Goal: Transaction & Acquisition: Book appointment/travel/reservation

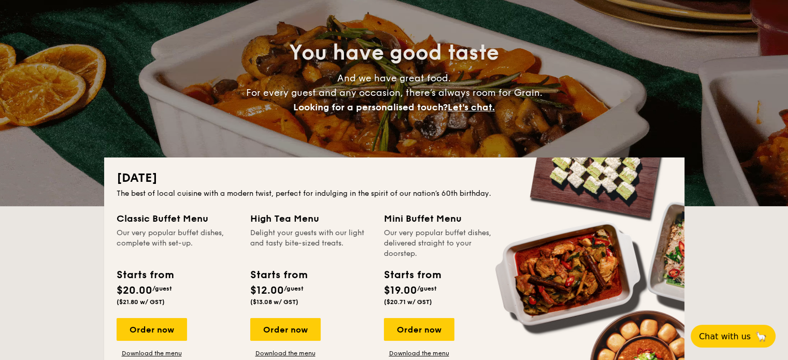
scroll to position [207, 0]
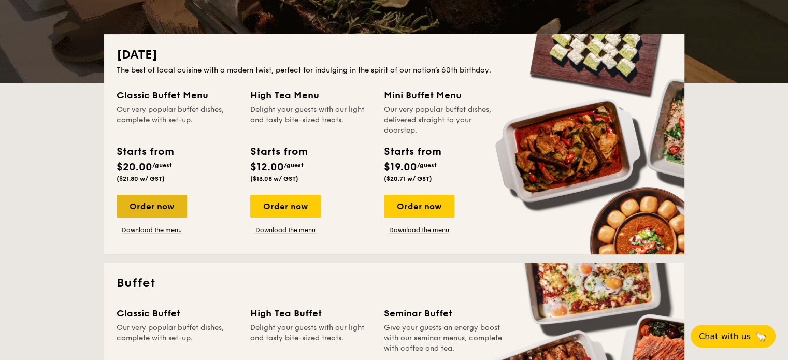
click at [156, 207] on div "Order now" at bounding box center [152, 206] width 70 height 23
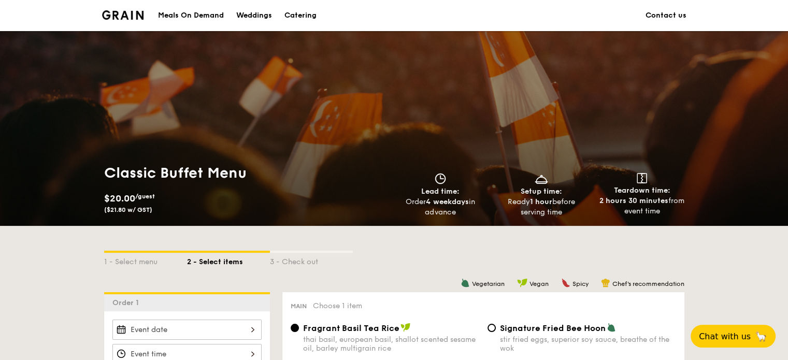
click at [568, 76] on div "Classic Buffet Menu $20.00 /guest ($21.80 w/ GST) Lead time: Order 4 weekdays i…" at bounding box center [394, 128] width 788 height 195
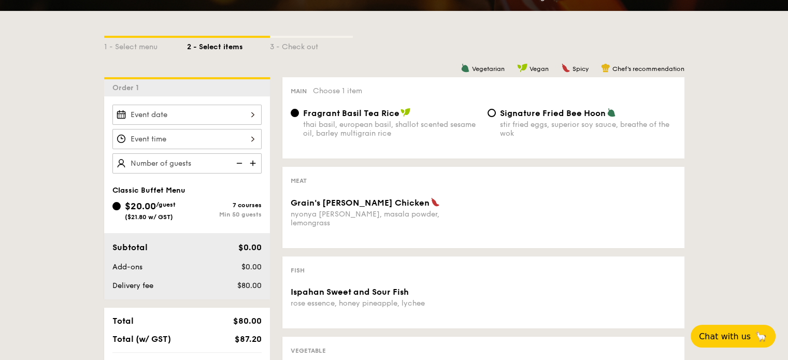
scroll to position [415, 0]
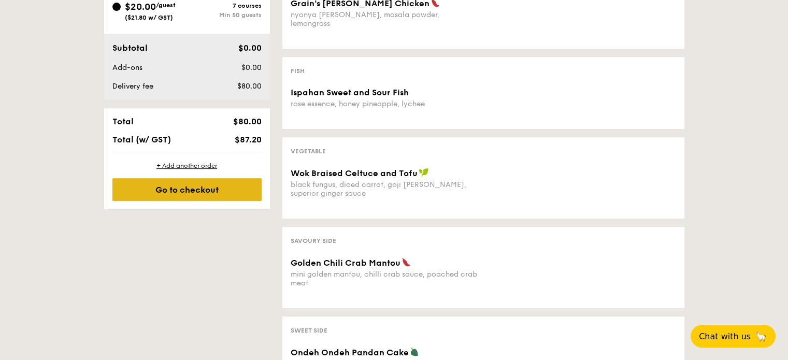
click at [189, 196] on div "Go to checkout" at bounding box center [186, 189] width 149 height 23
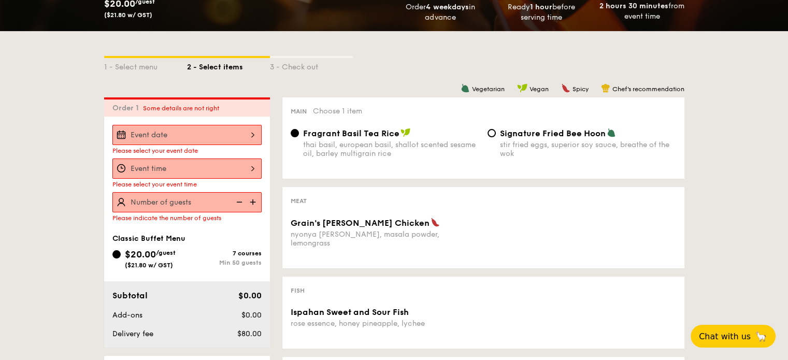
scroll to position [173, 0]
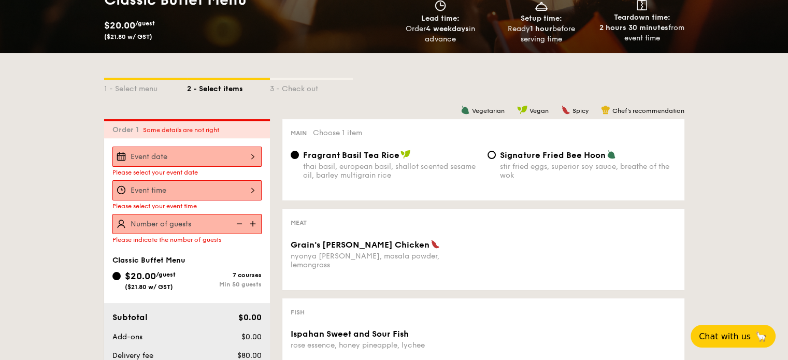
click at [226, 148] on div at bounding box center [186, 157] width 149 height 20
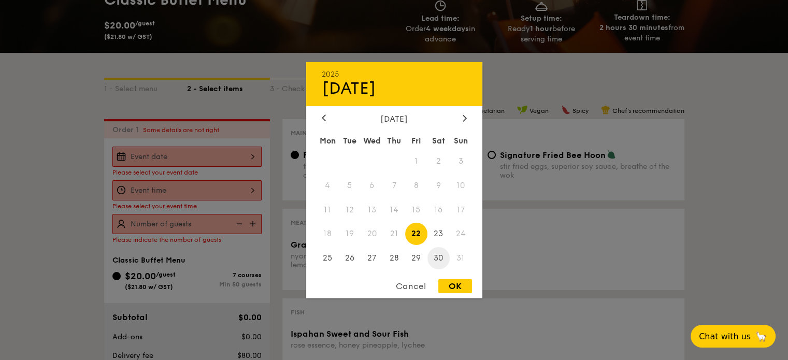
click at [443, 261] on span "30" at bounding box center [439, 258] width 22 height 22
click at [451, 291] on div "OK" at bounding box center [455, 286] width 34 height 14
type input "Aug 30, 2025"
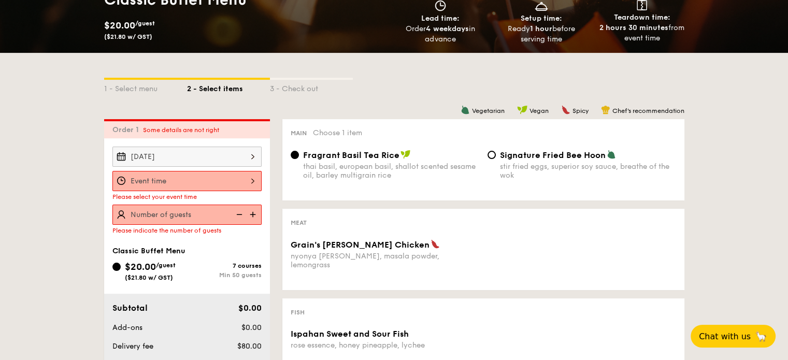
click at [230, 184] on div at bounding box center [186, 181] width 149 height 20
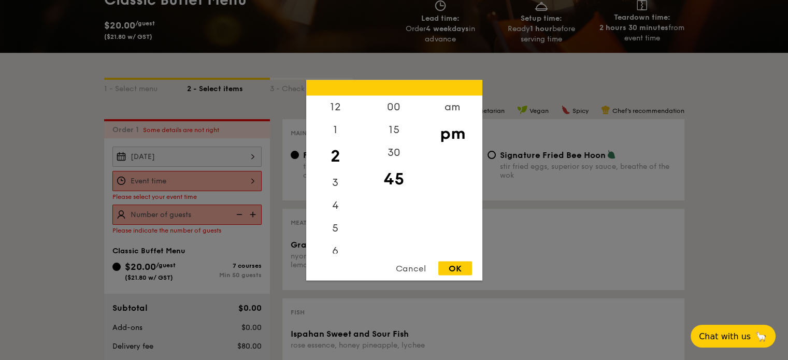
click at [461, 273] on div "OK" at bounding box center [455, 268] width 34 height 14
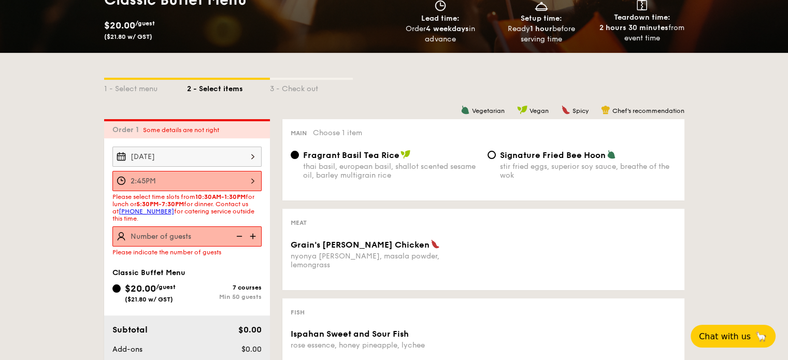
click at [223, 185] on div "2:45PM" at bounding box center [186, 181] width 149 height 20
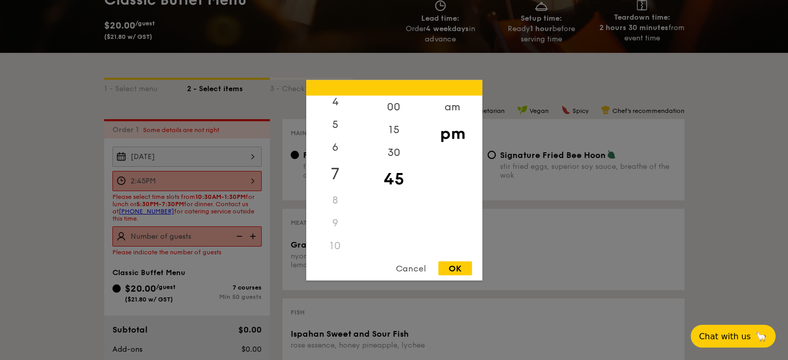
click at [342, 169] on div "7" at bounding box center [335, 174] width 59 height 30
click at [458, 264] on div "OK" at bounding box center [455, 268] width 34 height 14
type input "7:45PM"
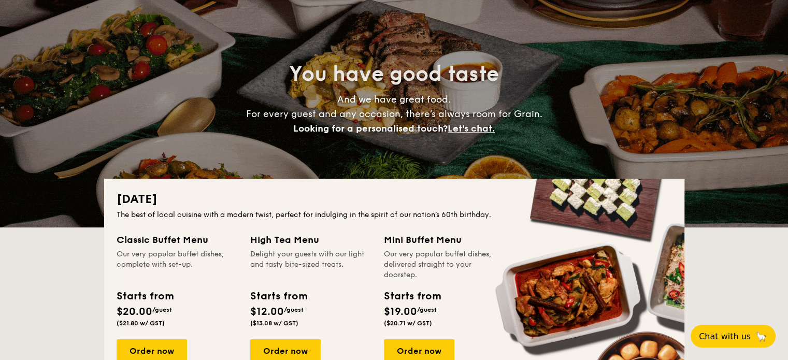
scroll to position [207, 0]
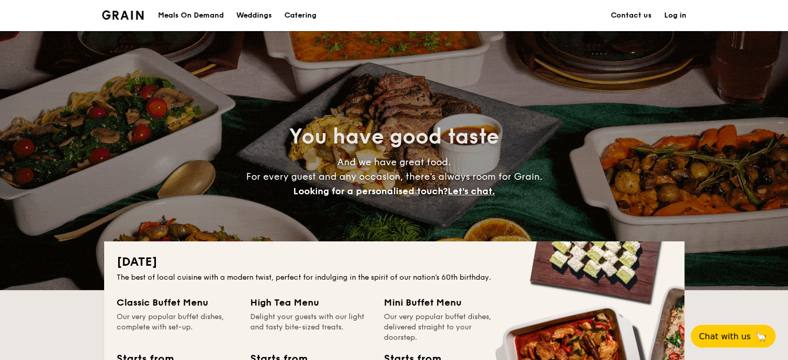
click at [141, 112] on div "You have good taste And we have great food. For every guest and any occasion, t…" at bounding box center [394, 160] width 580 height 259
